Goal: Contribute content: Contribute content

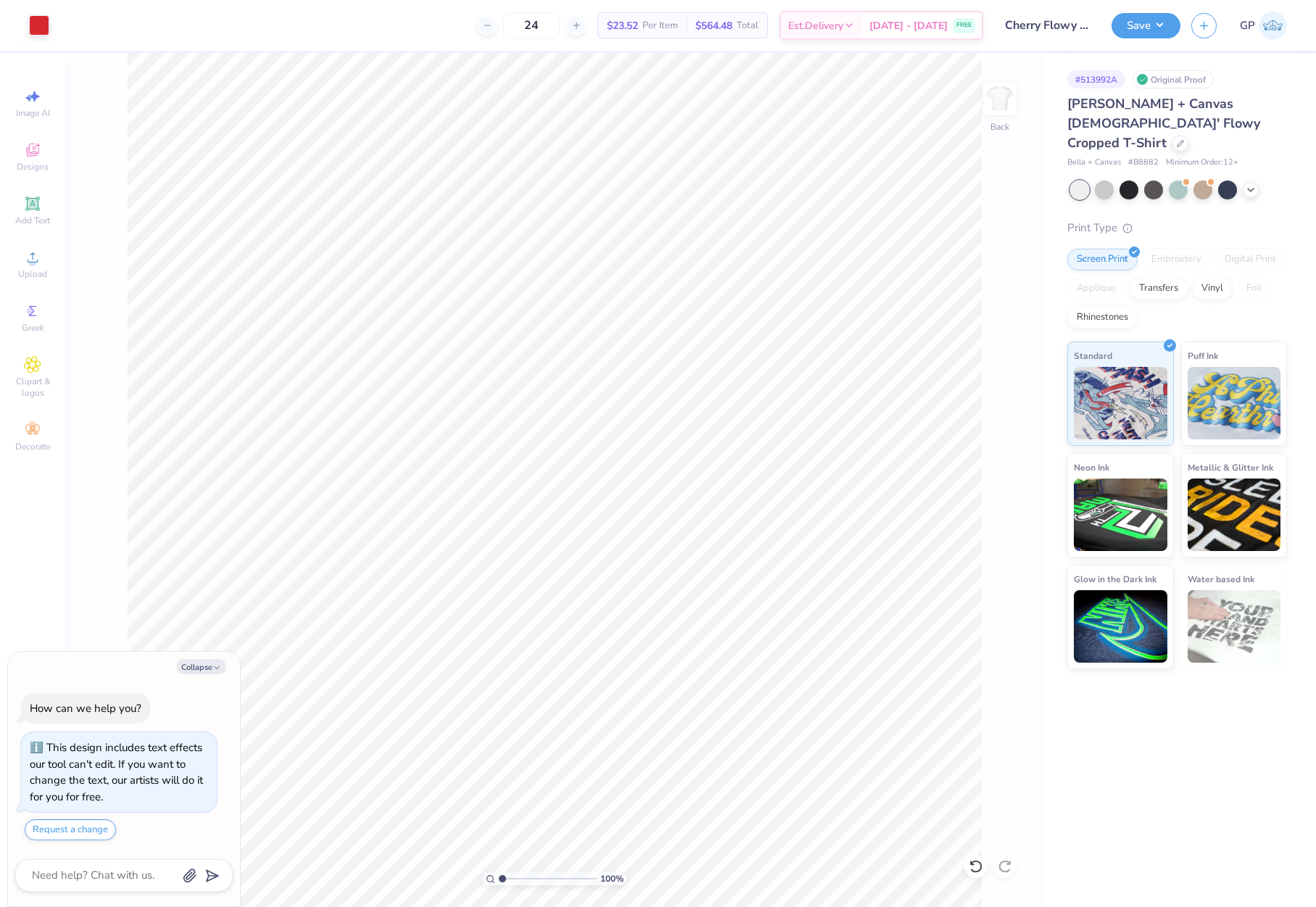
type textarea "x"
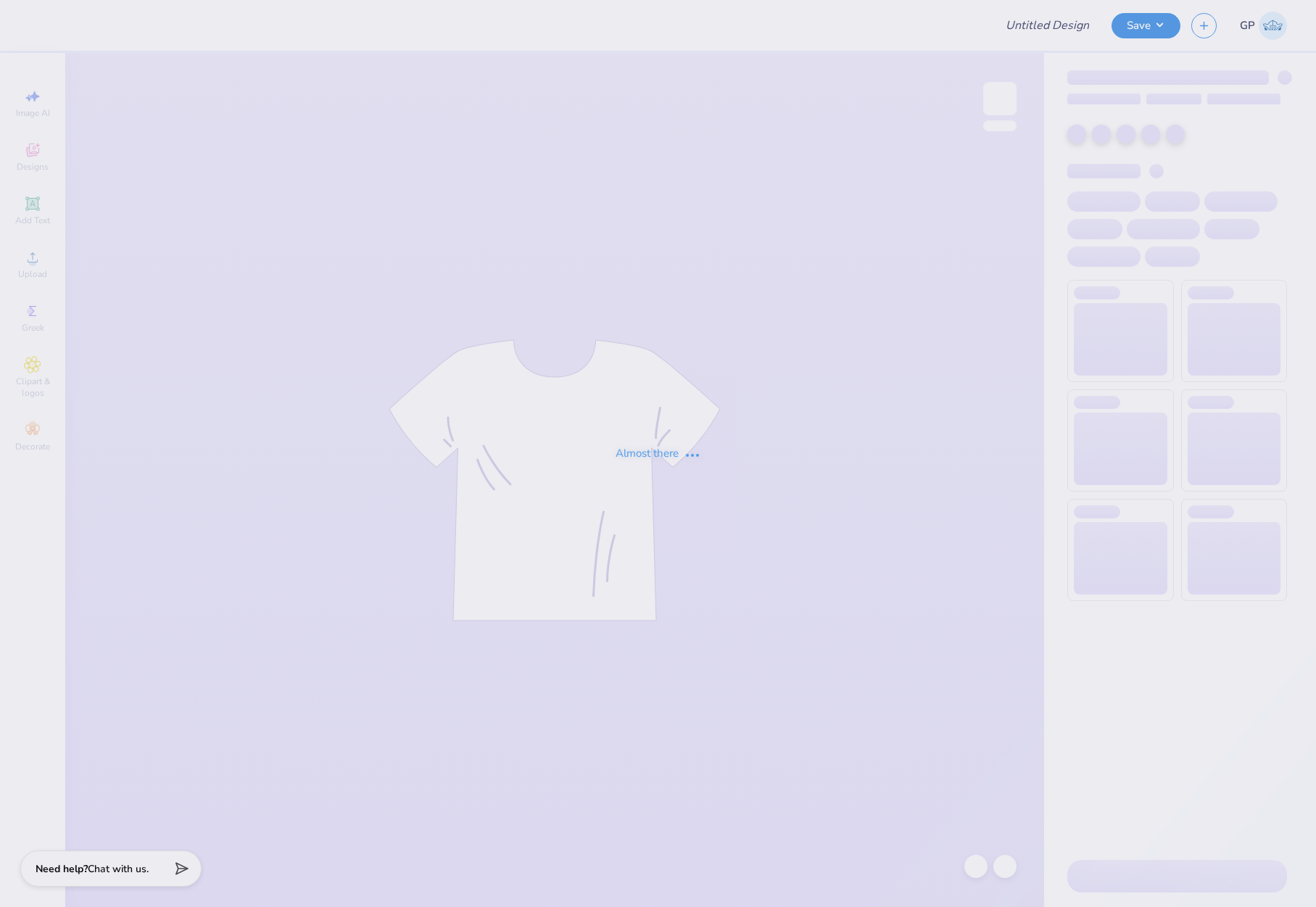
type input "Cherry Flowy Mini"
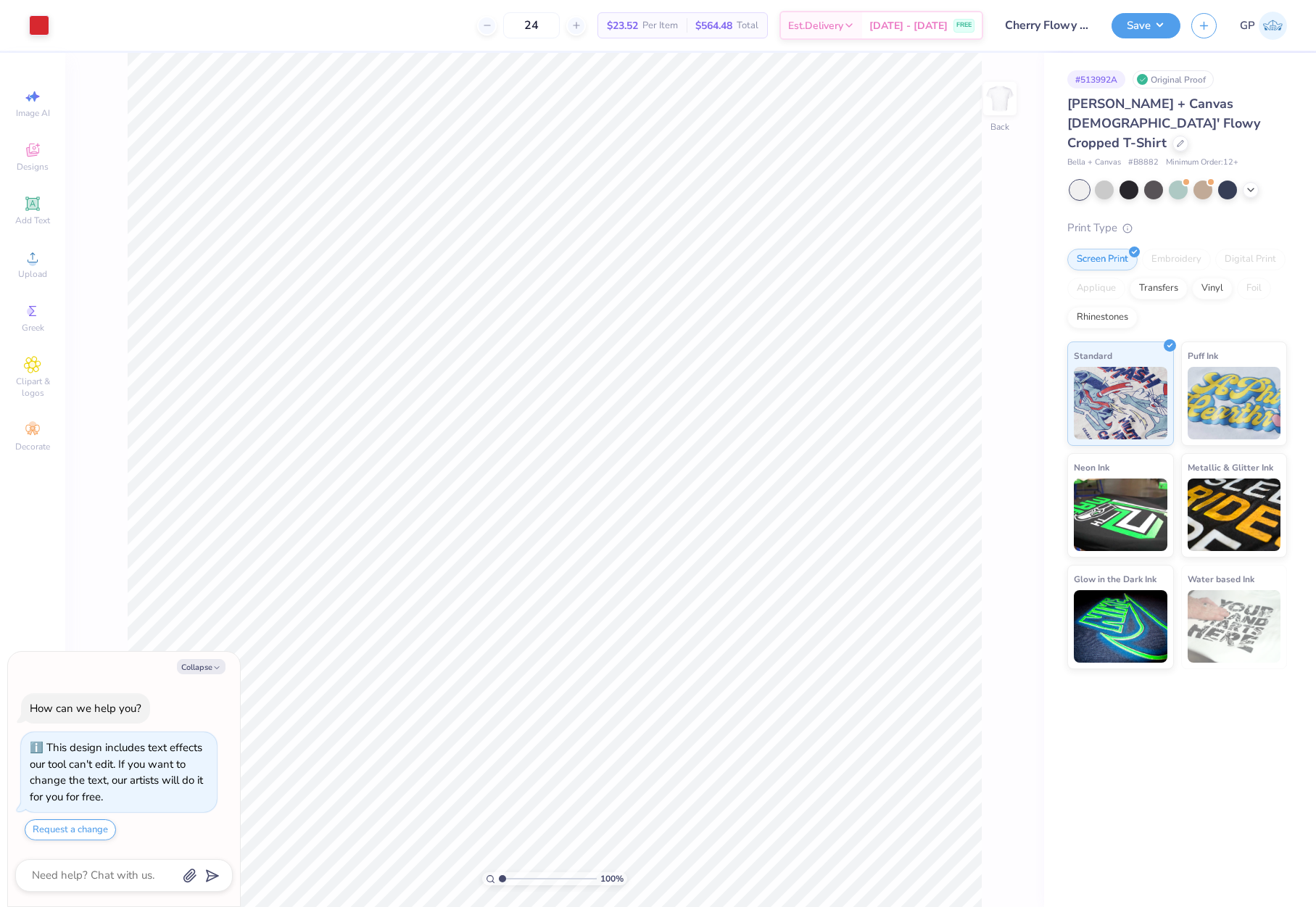
type textarea "x"
